Goal: Complete application form

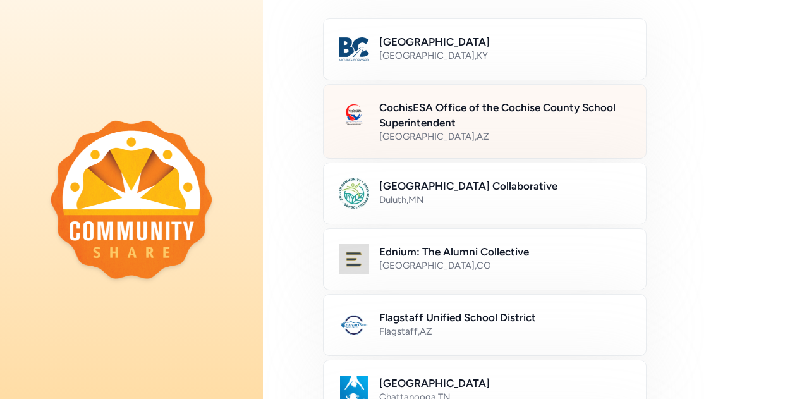
scroll to position [126, 0]
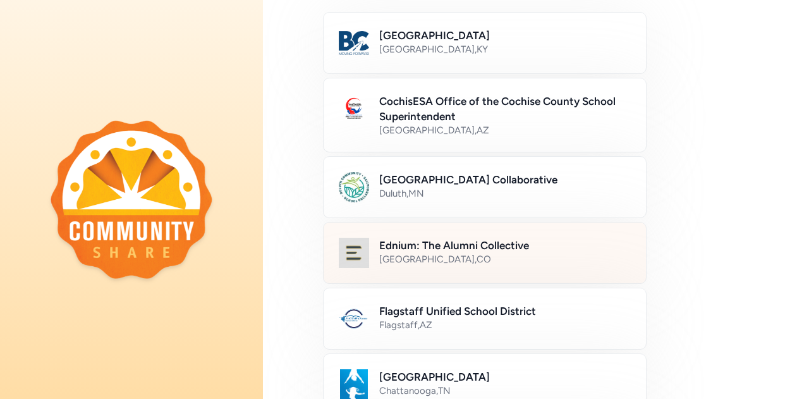
click at [485, 258] on div "[GEOGRAPHIC_DATA] , [GEOGRAPHIC_DATA]" at bounding box center [505, 259] width 252 height 13
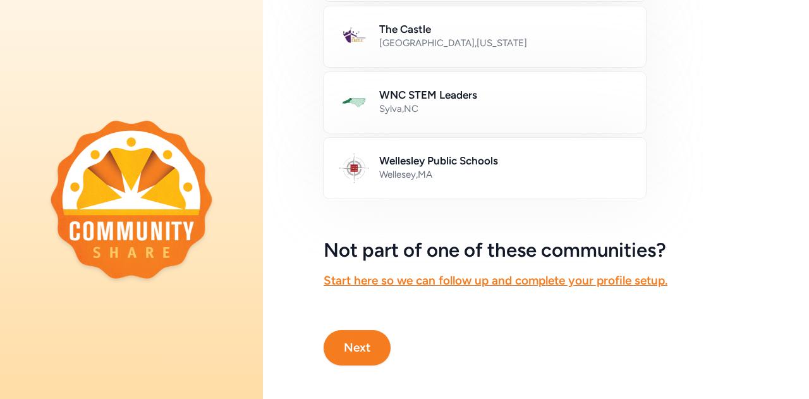
scroll to position [814, 0]
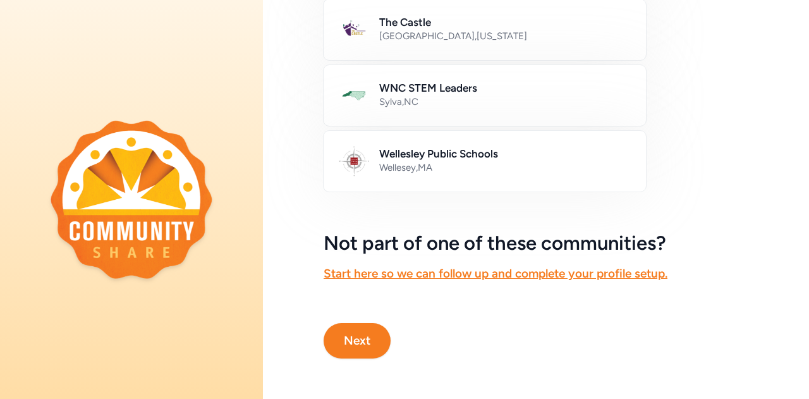
click at [350, 333] on button "Next" at bounding box center [357, 340] width 67 height 35
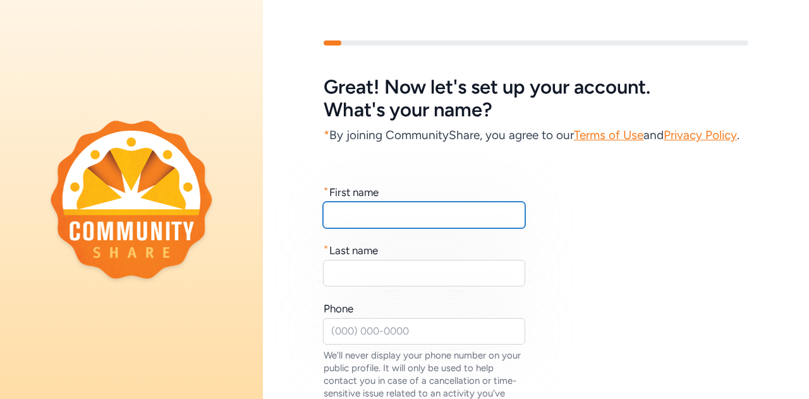
click at [428, 228] on input "text" at bounding box center [424, 215] width 202 height 27
type input "j"
type input "[PERSON_NAME]"
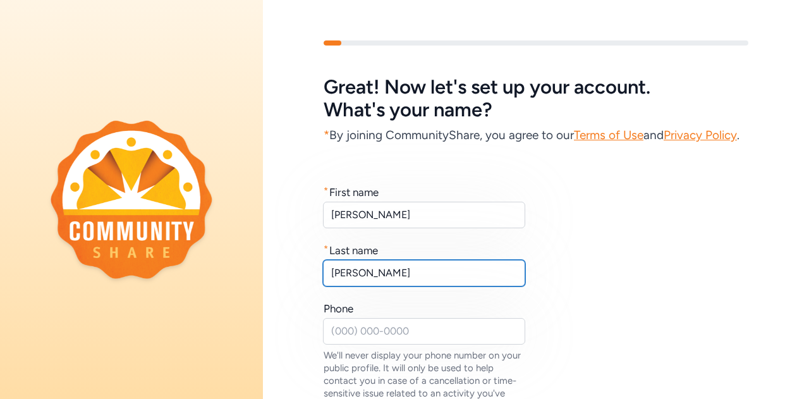
type input "[PERSON_NAME]"
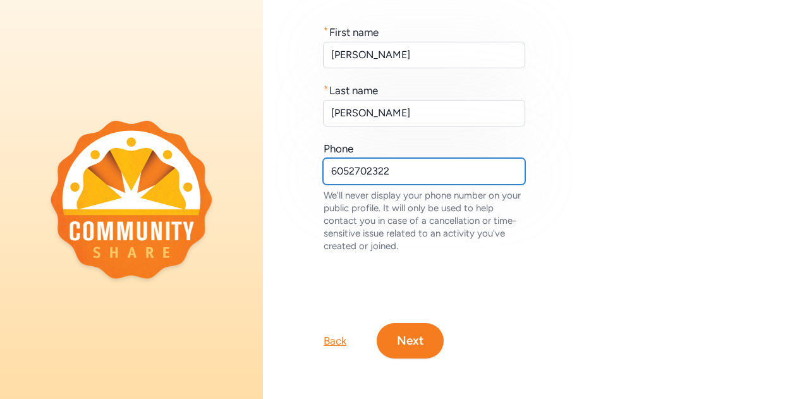
scroll to position [186, 0]
type input "6052702322"
click at [404, 329] on button "Next" at bounding box center [410, 340] width 67 height 35
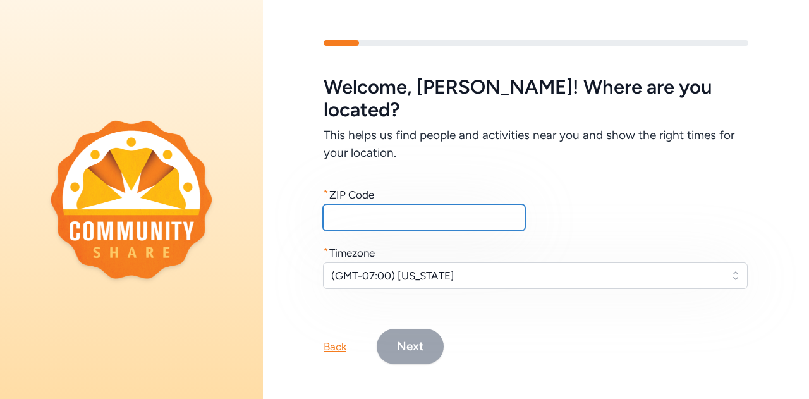
click at [398, 204] on input "text" at bounding box center [424, 217] width 202 height 27
type input "80205"
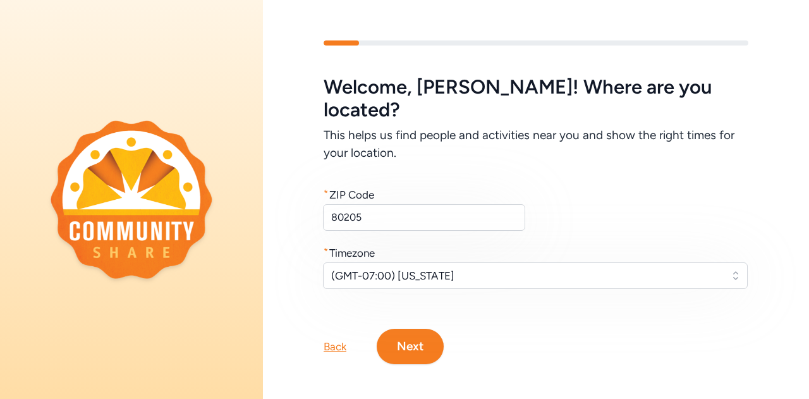
click at [422, 336] on button "Next" at bounding box center [410, 346] width 67 height 35
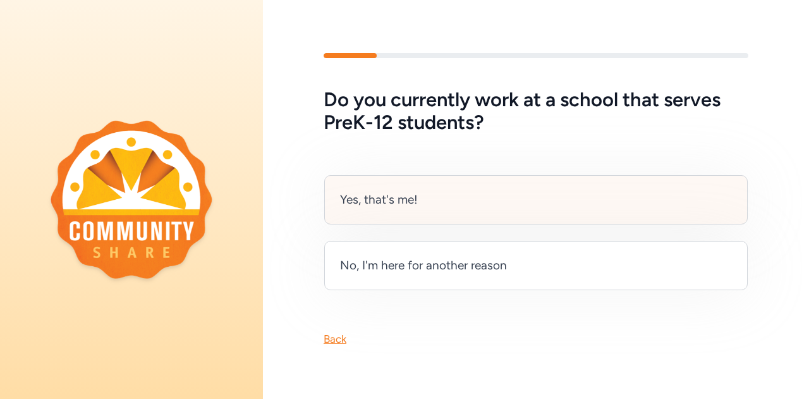
click at [446, 183] on div "Yes, that's me!" at bounding box center [536, 199] width 424 height 49
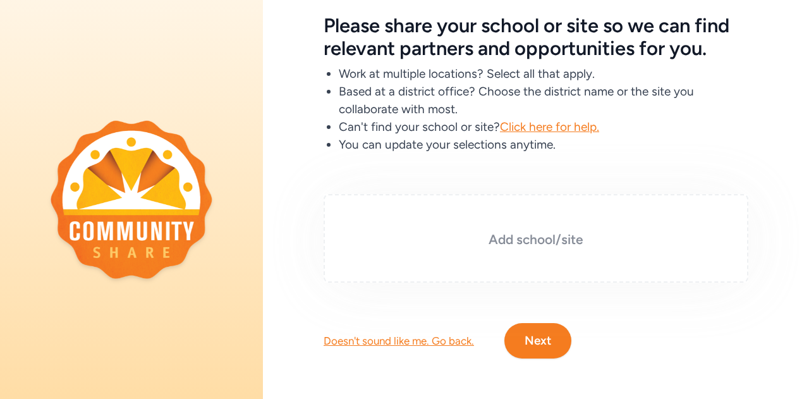
scroll to position [71, 0]
click at [534, 235] on h3 "Add school/site" at bounding box center [536, 240] width 362 height 18
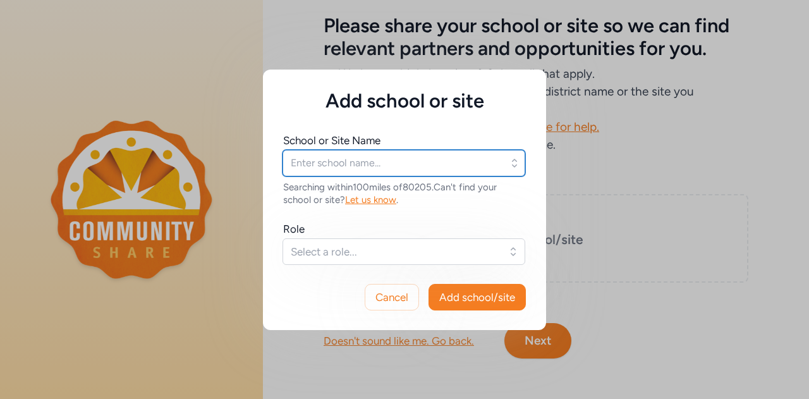
click at [358, 164] on input "text" at bounding box center [404, 163] width 243 height 27
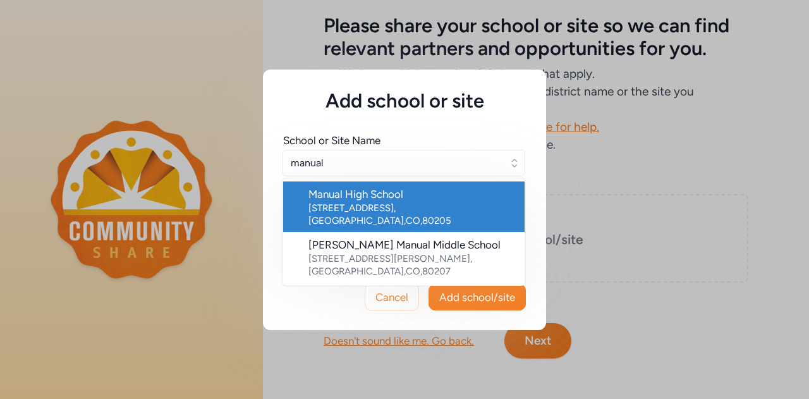
click at [355, 204] on div "[STREET_ADDRESS]" at bounding box center [412, 214] width 206 height 25
type input "Manual High School"
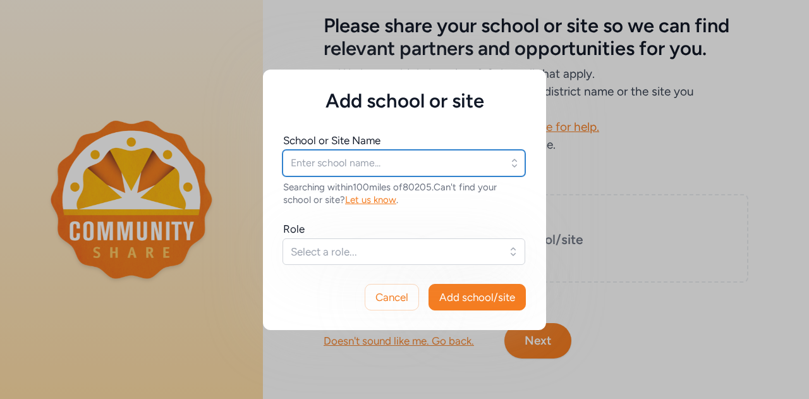
type input "Manual High School"
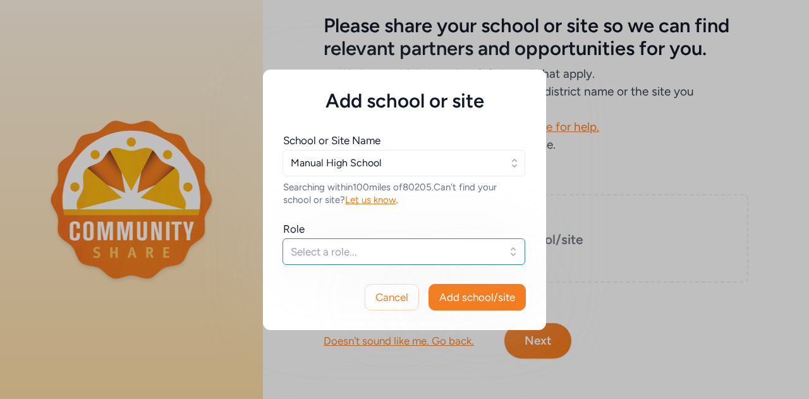
click at [345, 250] on span "Select a role..." at bounding box center [395, 251] width 209 height 15
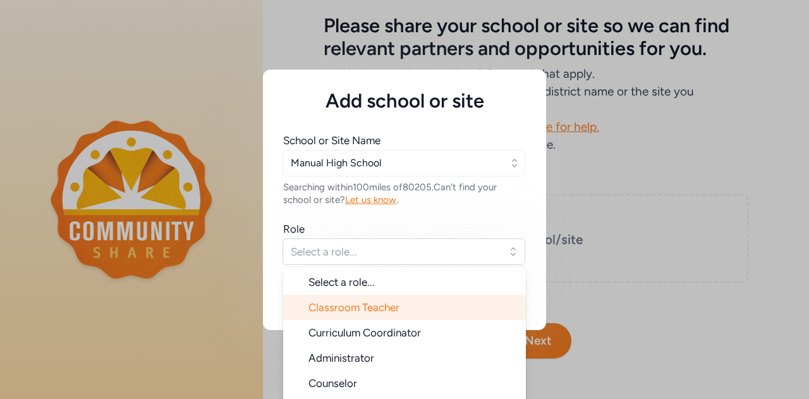
click at [341, 302] on span "Classroom Teacher" at bounding box center [354, 307] width 91 height 13
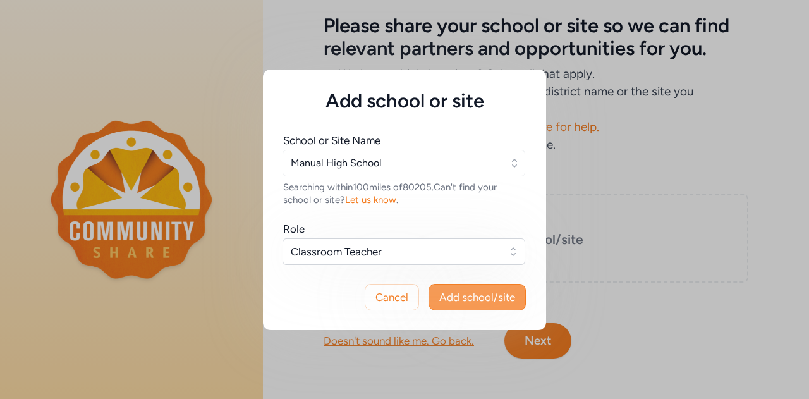
click at [487, 292] on span "Add school/site" at bounding box center [477, 297] width 76 height 15
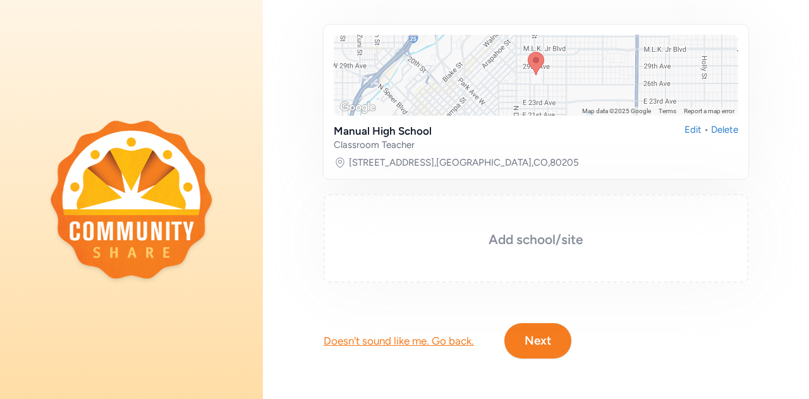
scroll to position [224, 0]
click at [543, 333] on button "Next" at bounding box center [538, 340] width 67 height 35
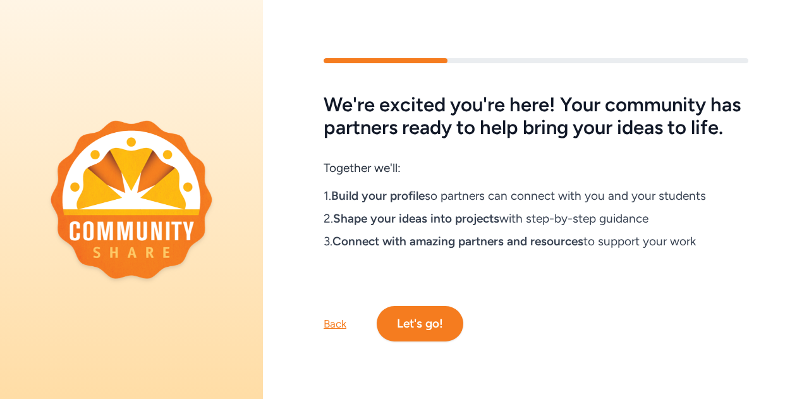
click at [416, 328] on button "Let's go!" at bounding box center [420, 323] width 87 height 35
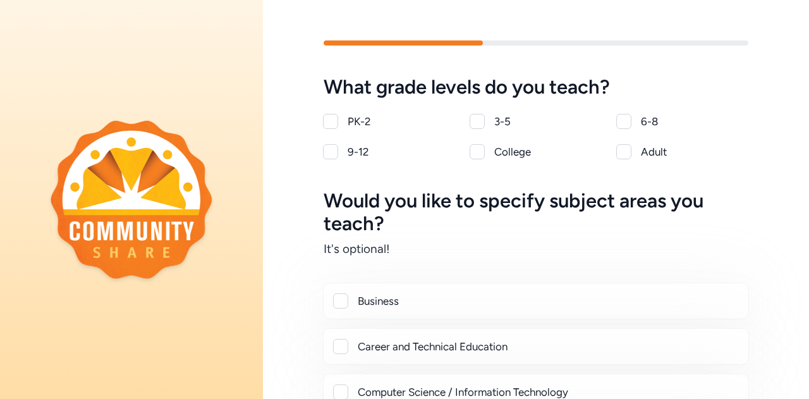
click at [336, 153] on div at bounding box center [330, 151] width 15 height 15
checkbox input "true"
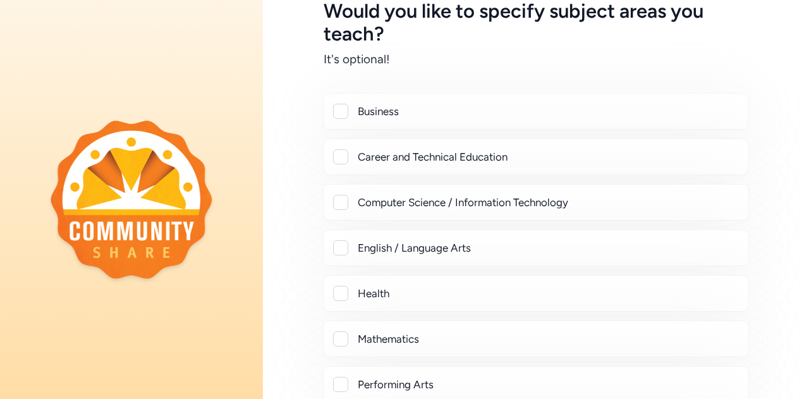
scroll to position [253, 0]
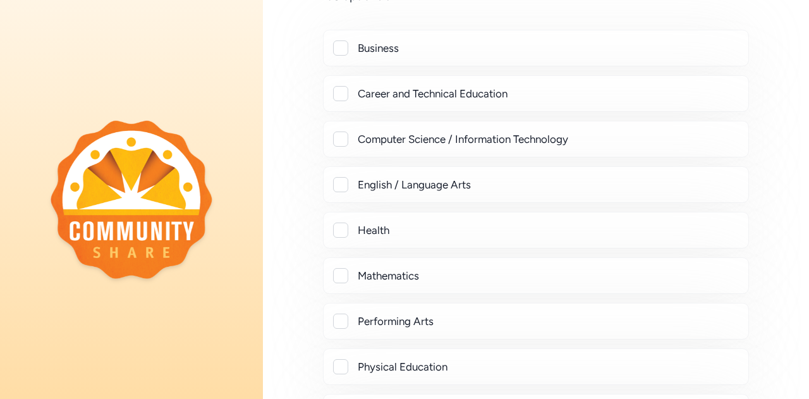
click at [340, 274] on div at bounding box center [340, 275] width 15 height 15
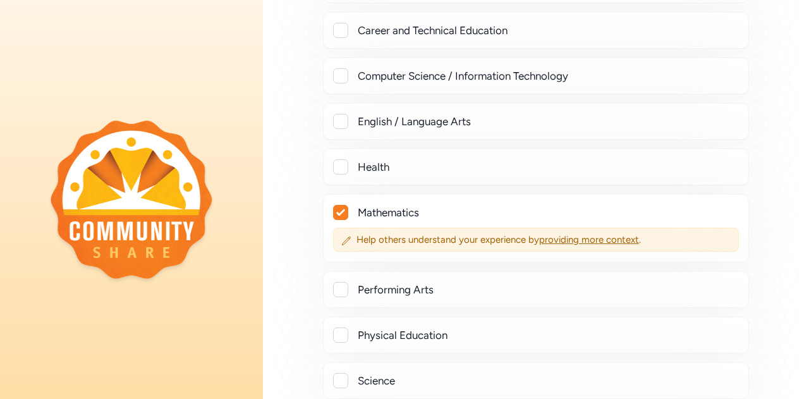
scroll to position [190, 0]
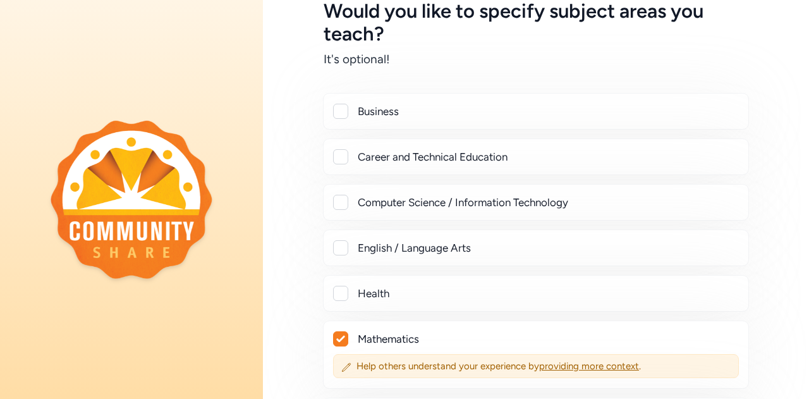
click at [348, 118] on div "Business" at bounding box center [536, 111] width 405 height 15
click at [345, 335] on icon at bounding box center [340, 339] width 9 height 8
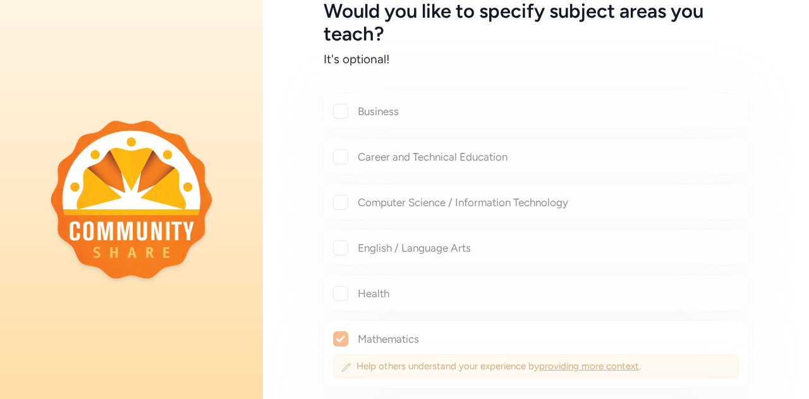
checkbox input "false"
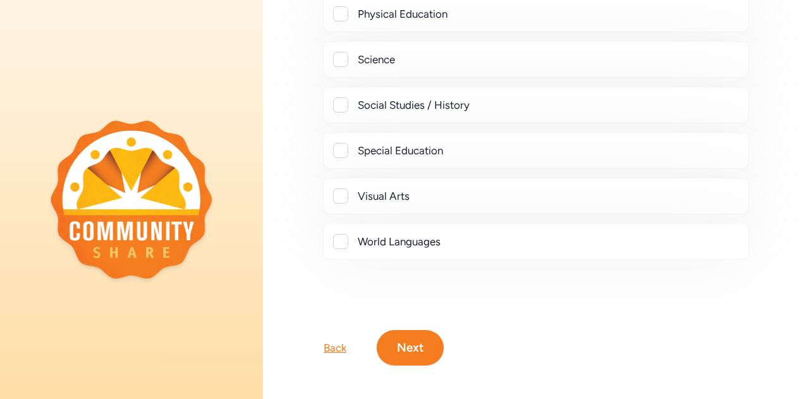
scroll to position [616, 0]
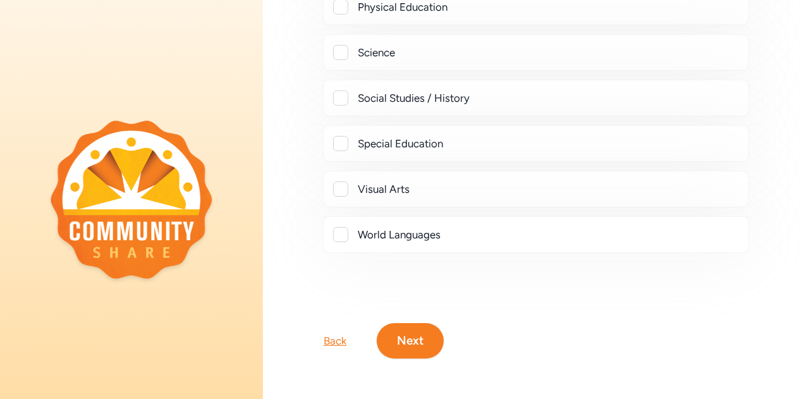
click at [425, 340] on button "Next" at bounding box center [410, 340] width 67 height 35
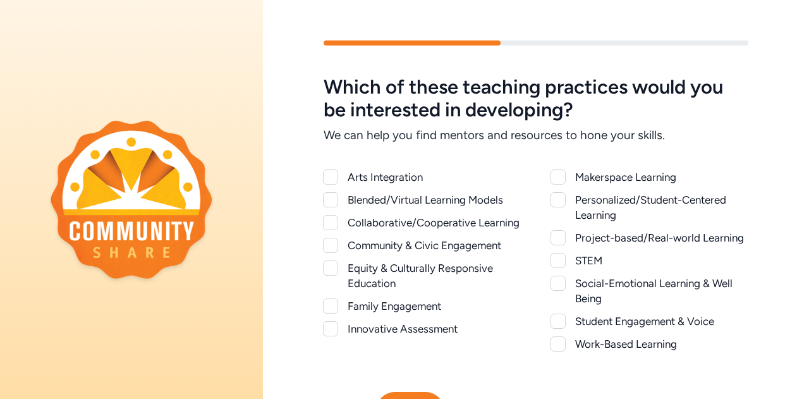
click at [334, 253] on div at bounding box center [330, 245] width 15 height 15
checkbox input "true"
click at [330, 276] on div at bounding box center [330, 267] width 15 height 15
checkbox input "true"
click at [334, 314] on div at bounding box center [330, 305] width 15 height 15
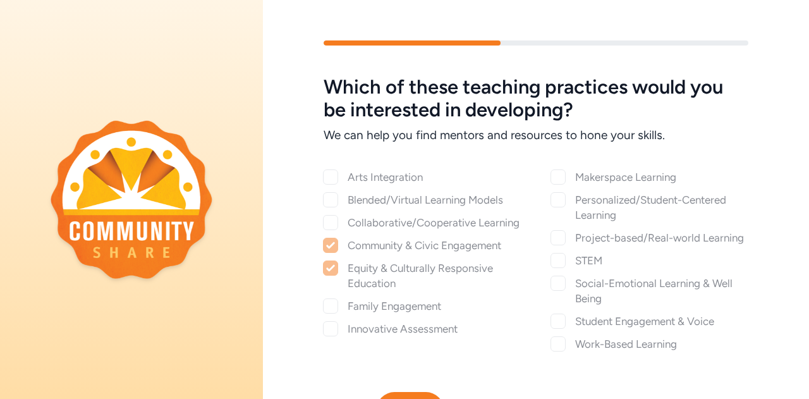
checkbox input "true"
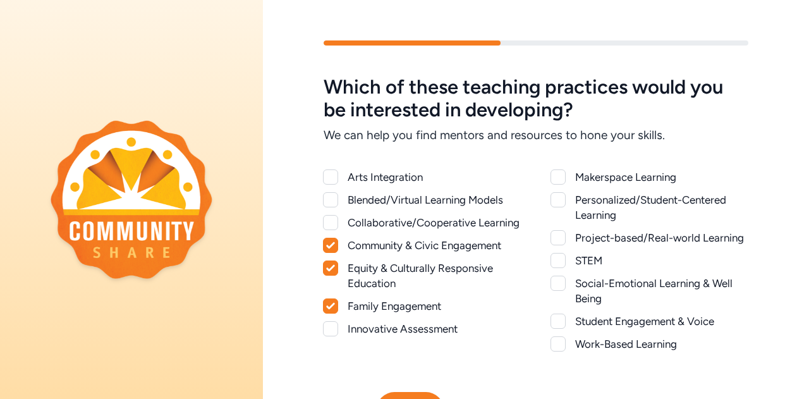
click at [556, 202] on div at bounding box center [558, 199] width 15 height 15
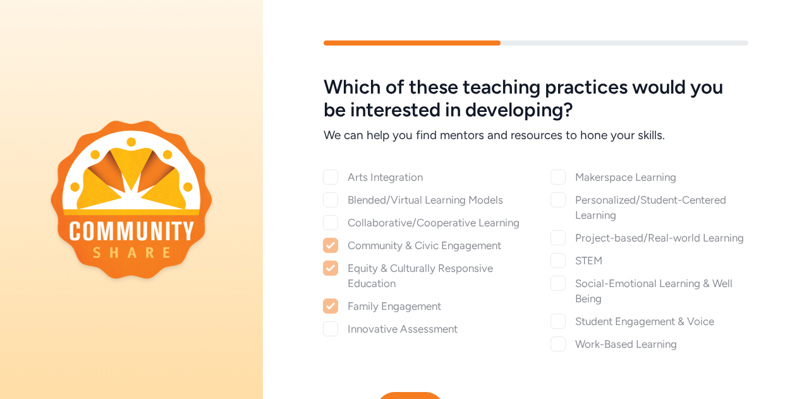
checkbox input "true"
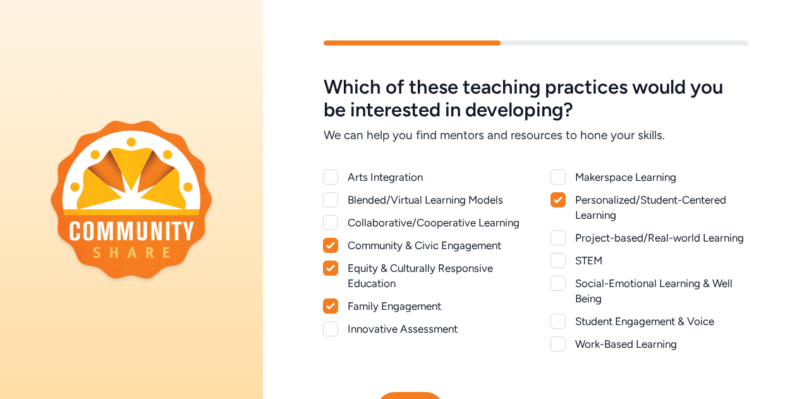
click at [558, 260] on div at bounding box center [558, 260] width 15 height 15
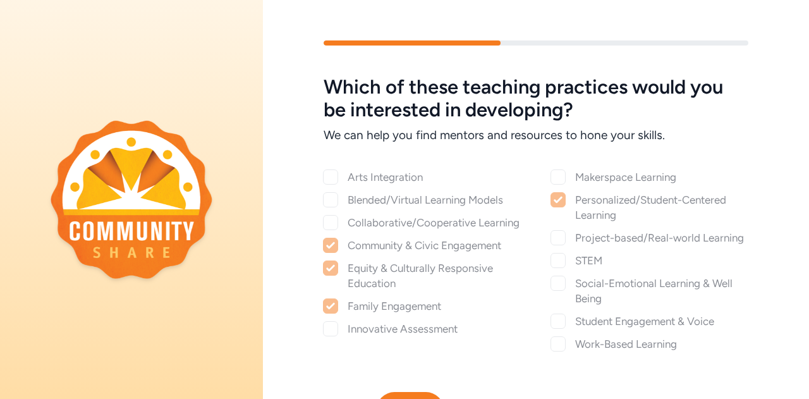
checkbox input "true"
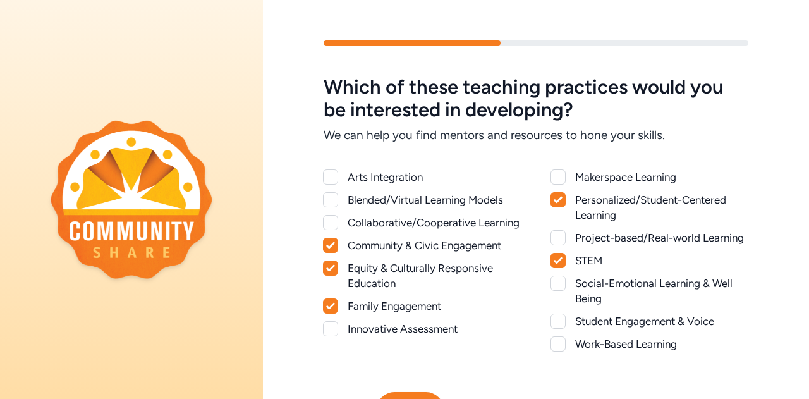
click at [560, 290] on div "Social-Emotional Learning & Well Being" at bounding box center [649, 291] width 197 height 30
click at [555, 285] on div at bounding box center [558, 283] width 15 height 15
checkbox input "true"
click at [556, 305] on div at bounding box center [558, 291] width 14 height 30
click at [560, 325] on div at bounding box center [558, 321] width 15 height 15
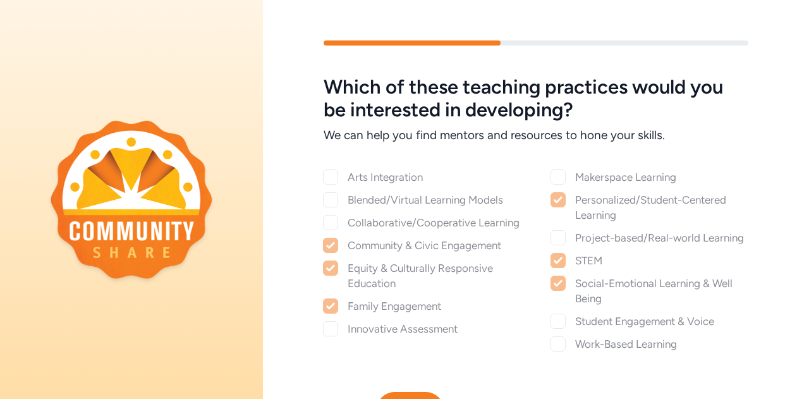
checkbox input "true"
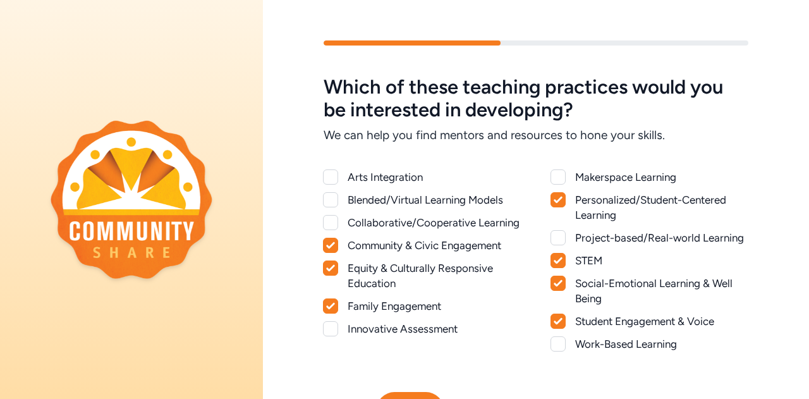
click at [557, 350] on div at bounding box center [558, 343] width 15 height 15
checkbox input "true"
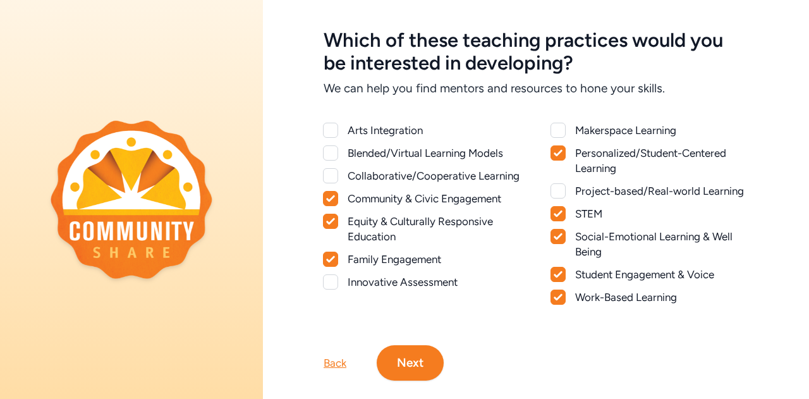
scroll to position [78, 0]
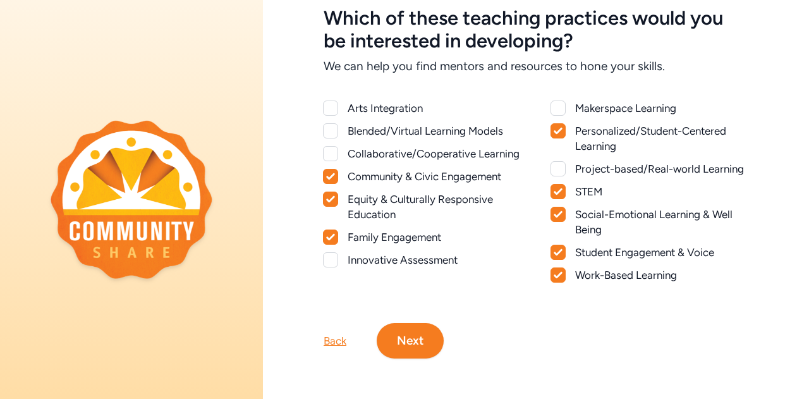
click at [439, 331] on button "Next" at bounding box center [410, 340] width 67 height 35
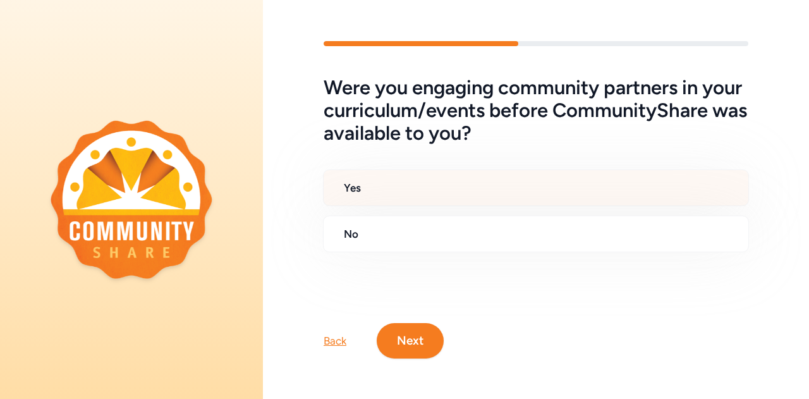
click at [374, 183] on h2 "Yes" at bounding box center [541, 187] width 395 height 15
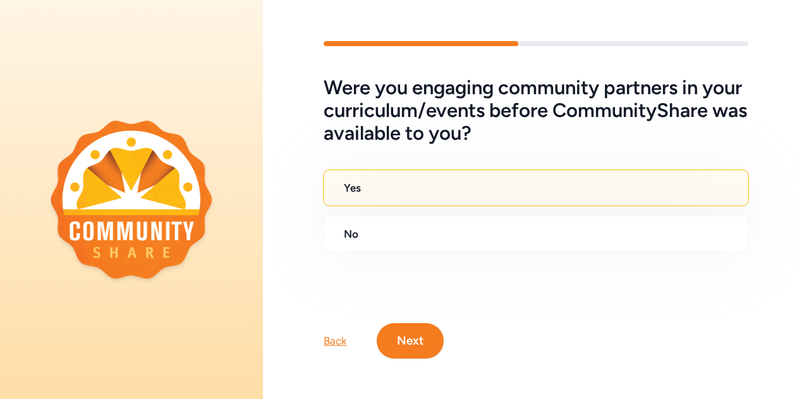
click at [413, 335] on button "Next" at bounding box center [410, 340] width 67 height 35
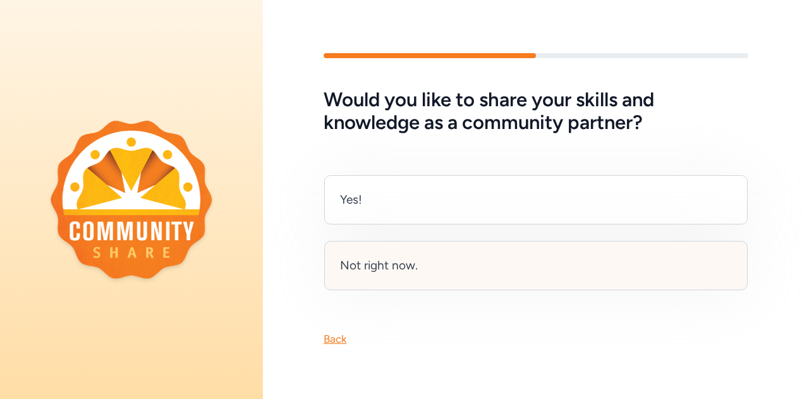
click at [416, 259] on div "Not right now." at bounding box center [379, 266] width 78 height 18
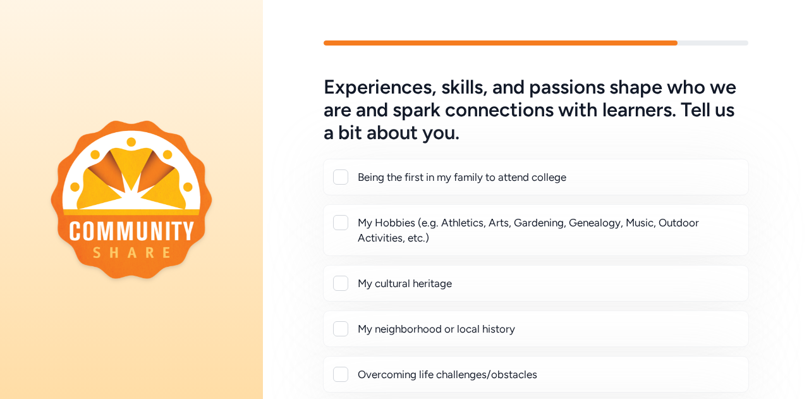
scroll to position [63, 0]
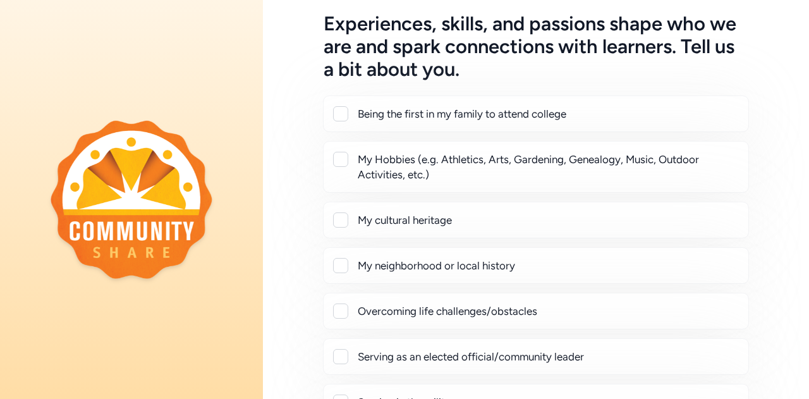
click at [340, 113] on div at bounding box center [340, 113] width 15 height 15
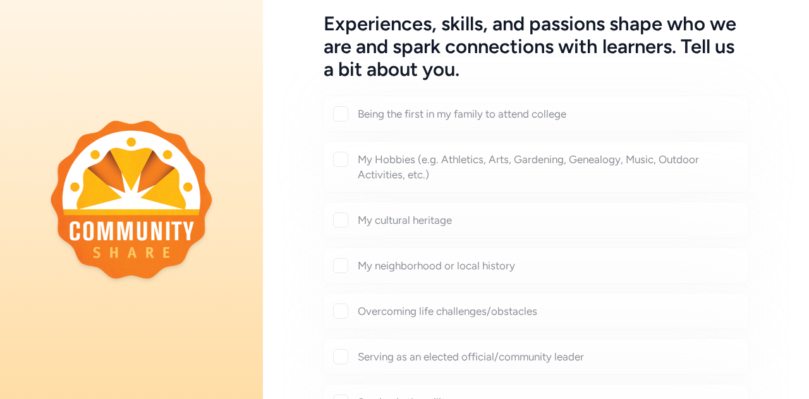
checkbox input "true"
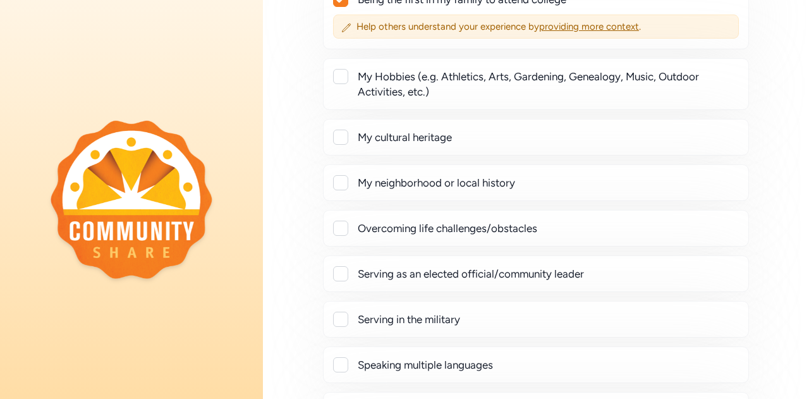
scroll to position [190, 0]
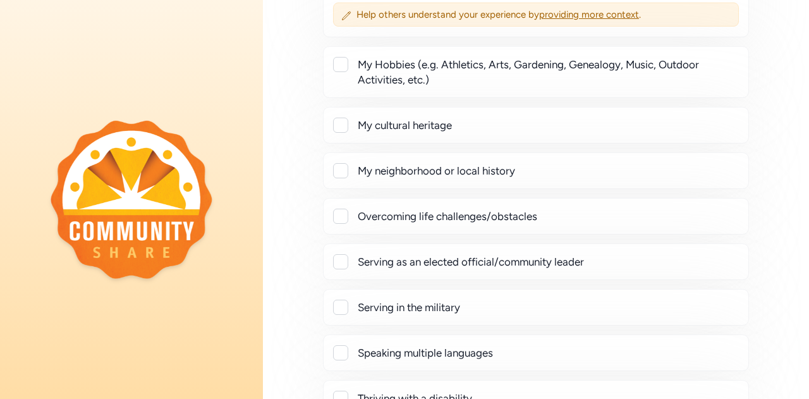
click at [341, 169] on div at bounding box center [340, 170] width 15 height 15
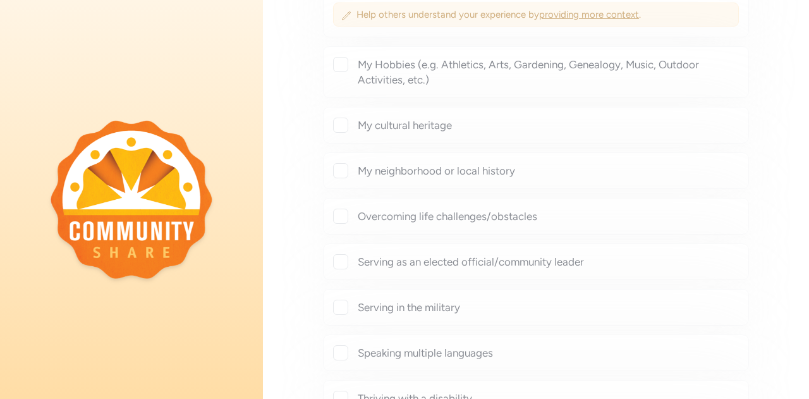
checkbox input "true"
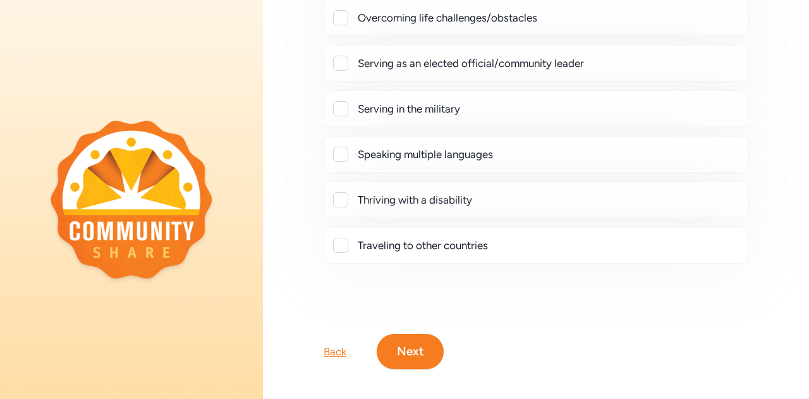
scroll to position [435, 0]
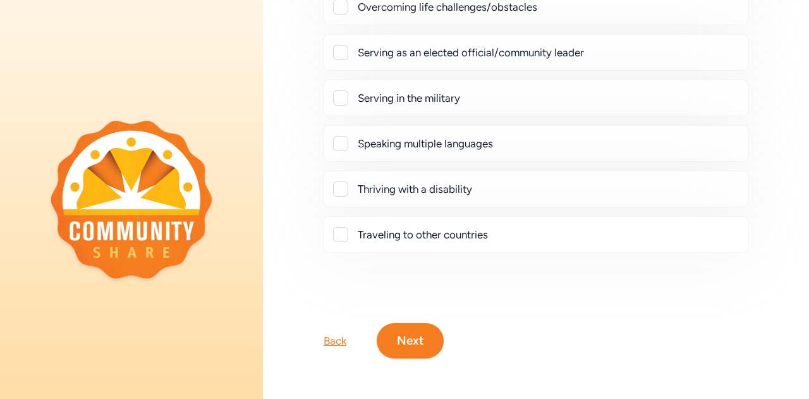
drag, startPoint x: 406, startPoint y: 328, endPoint x: 407, endPoint y: 319, distance: 8.2
click at [406, 328] on button "Next" at bounding box center [410, 340] width 67 height 35
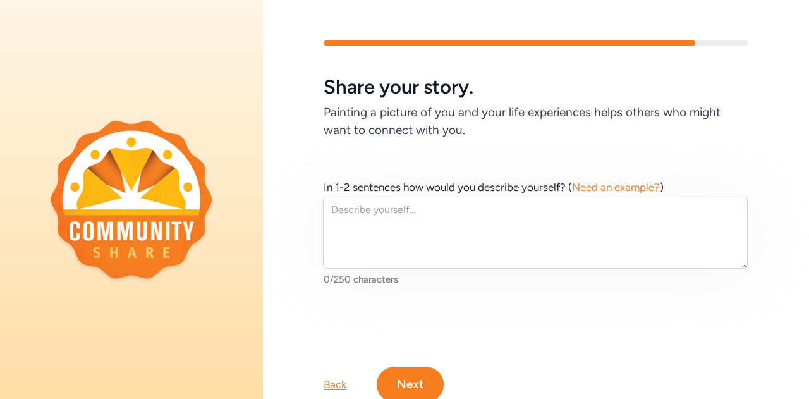
click at [434, 107] on h6 "Painting a picture of you and your life experiences helps others who might want…" at bounding box center [536, 121] width 425 height 35
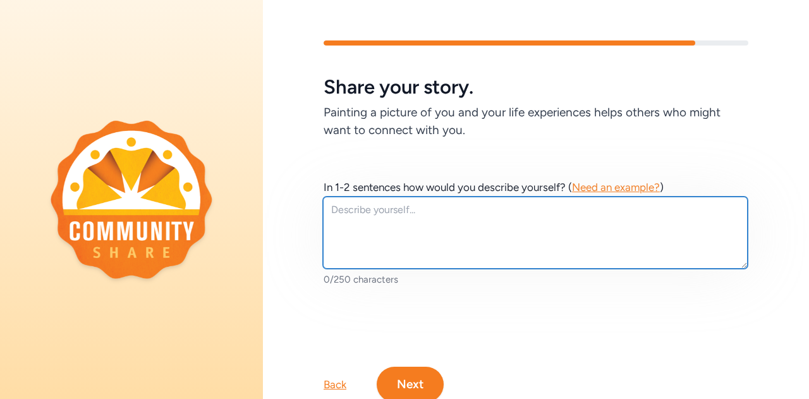
click at [482, 238] on textarea at bounding box center [535, 233] width 425 height 72
type textarea "I am a teacher"
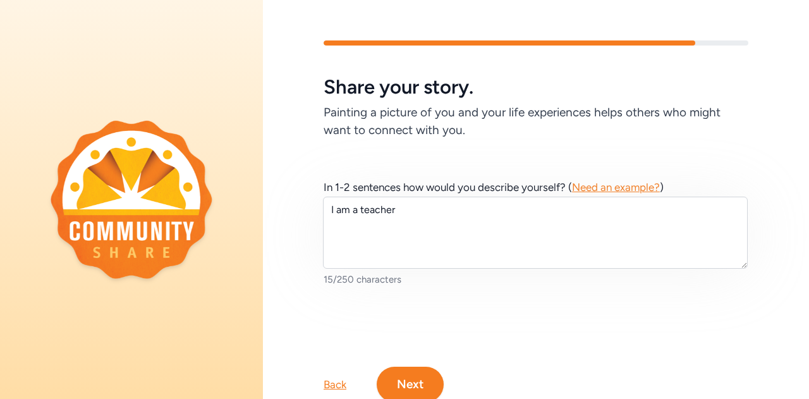
click at [331, 387] on div "Back" at bounding box center [335, 384] width 23 height 15
